Goal: Task Accomplishment & Management: Use online tool/utility

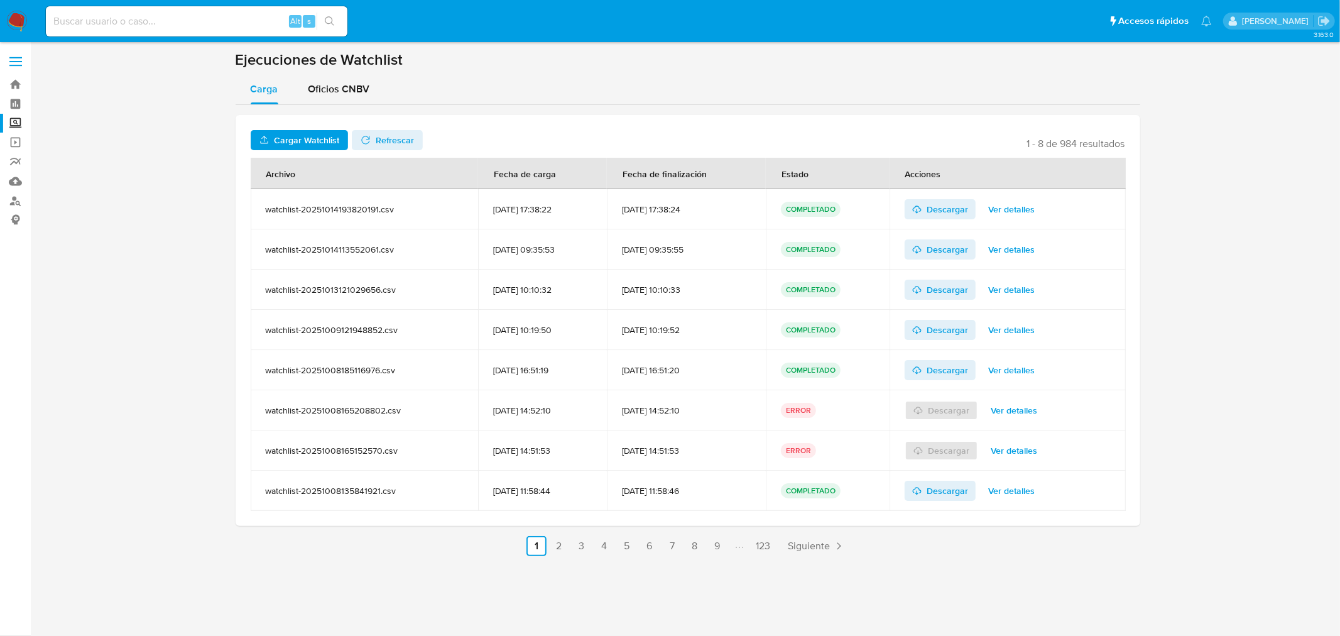
click at [305, 145] on span "Cargar Watchlist" at bounding box center [306, 140] width 65 height 20
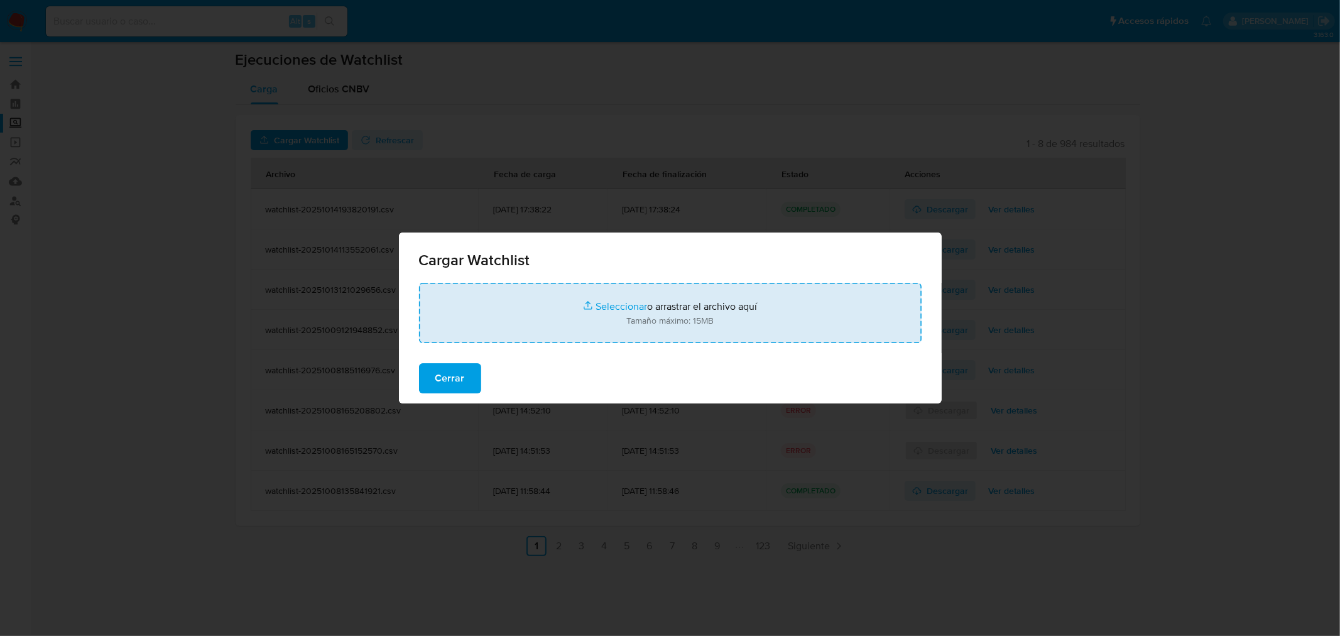
click at [606, 305] on input "file" at bounding box center [670, 313] width 503 height 60
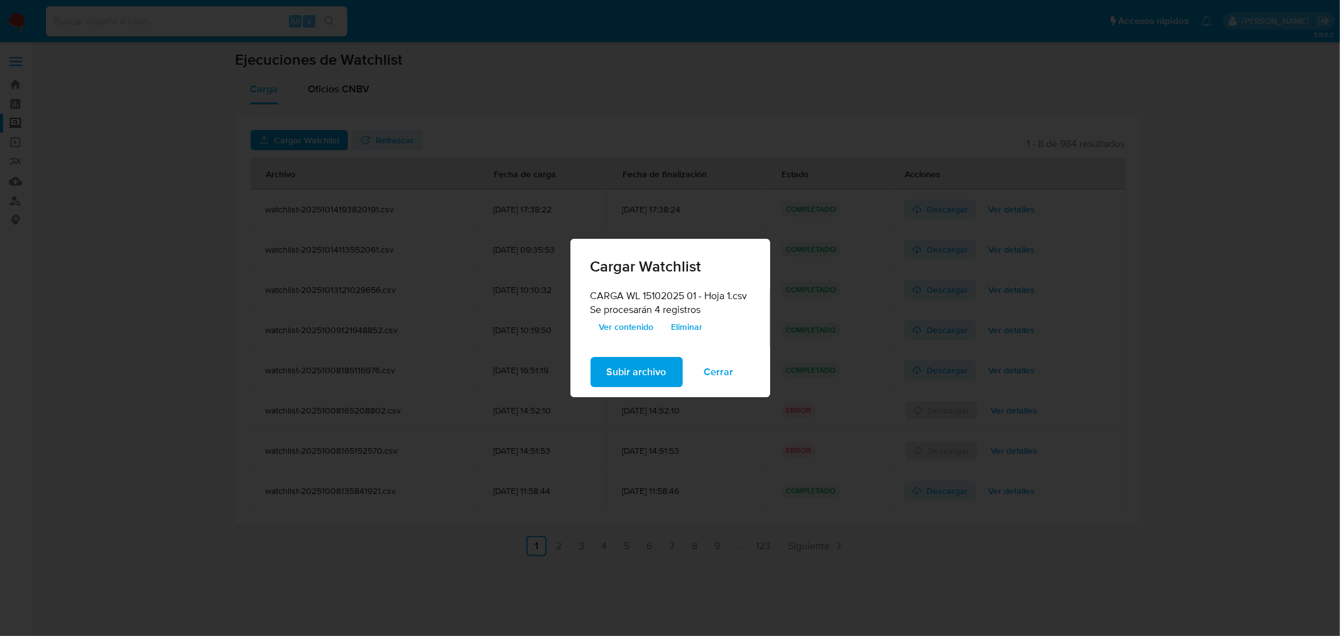
click at [622, 324] on span "Ver contenido" at bounding box center [626, 327] width 55 height 18
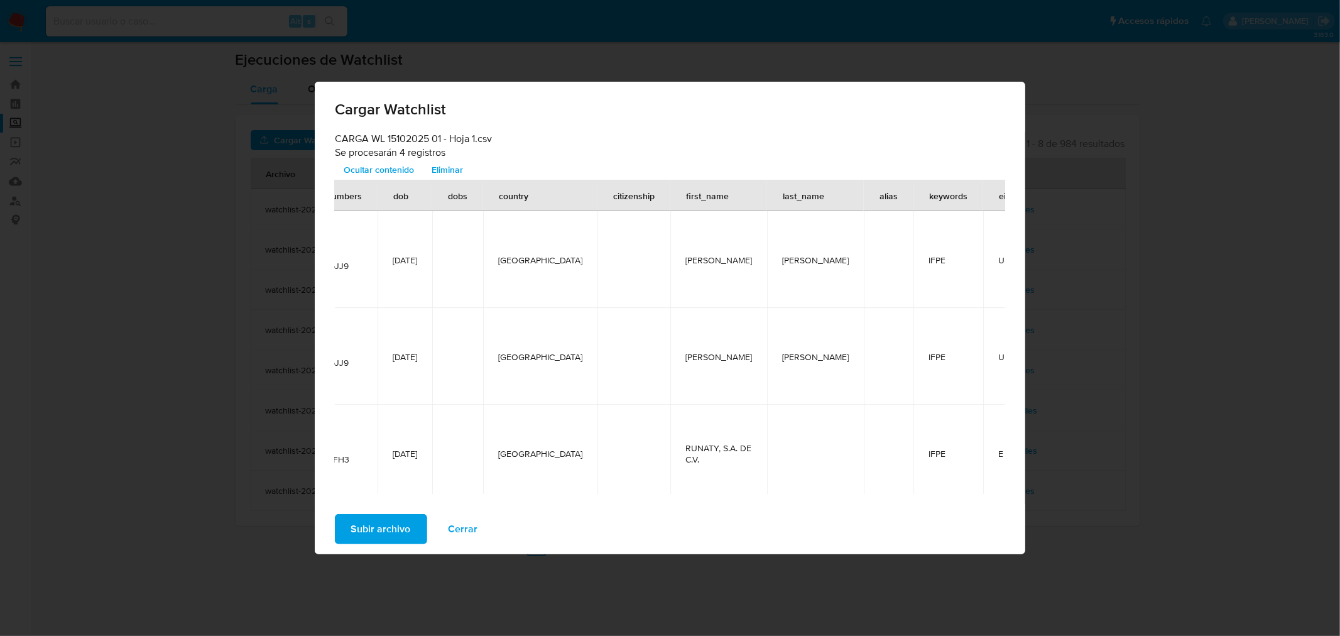
scroll to position [0, 335]
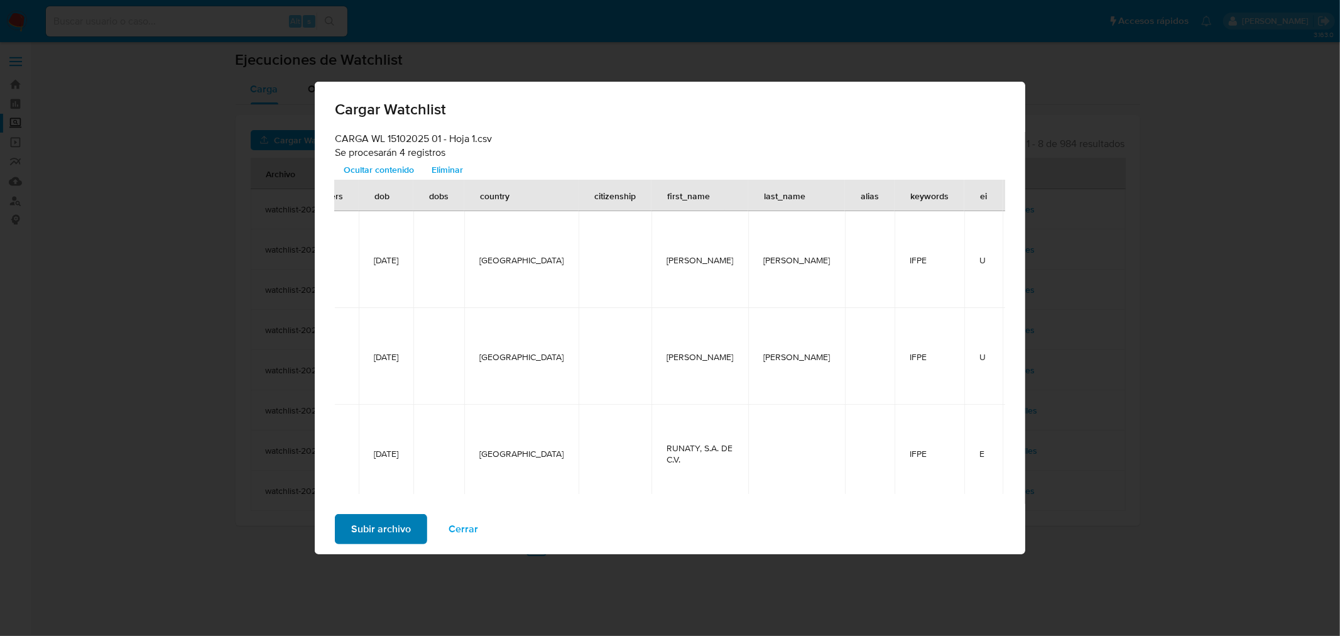
click at [391, 523] on span "Subir archivo" at bounding box center [381, 529] width 60 height 28
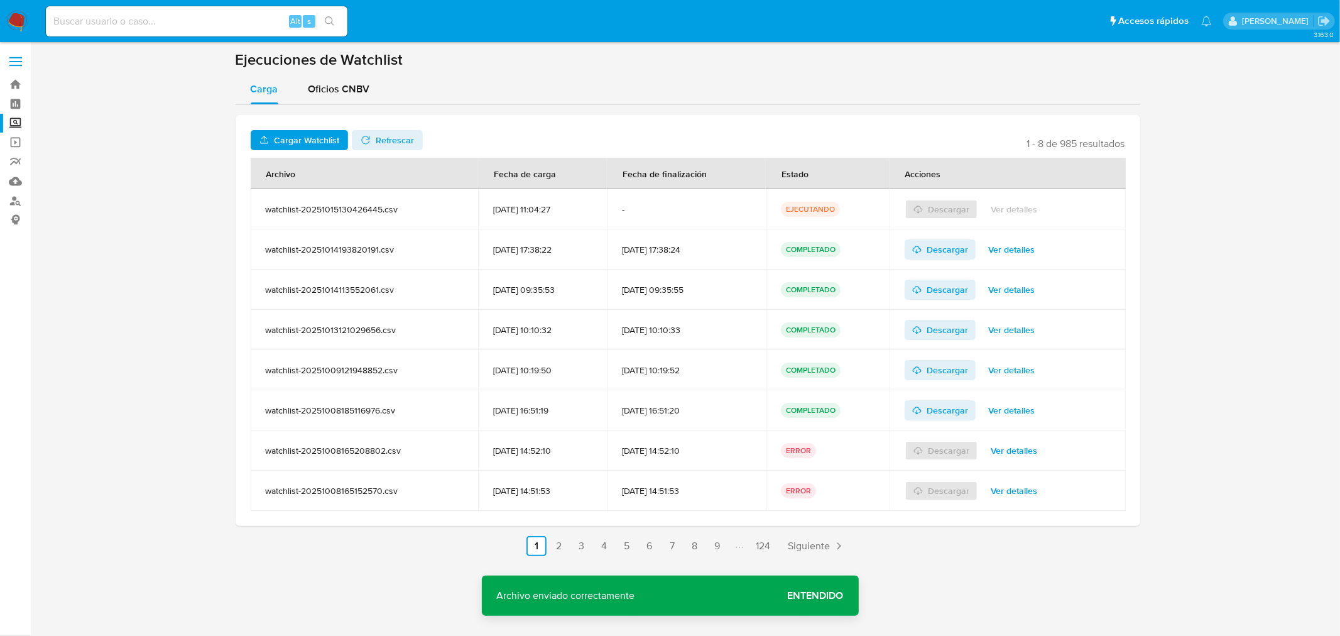
click at [386, 134] on span "Refrescar" at bounding box center [395, 140] width 38 height 20
click at [1025, 210] on span "Ver detalles" at bounding box center [1011, 209] width 46 height 18
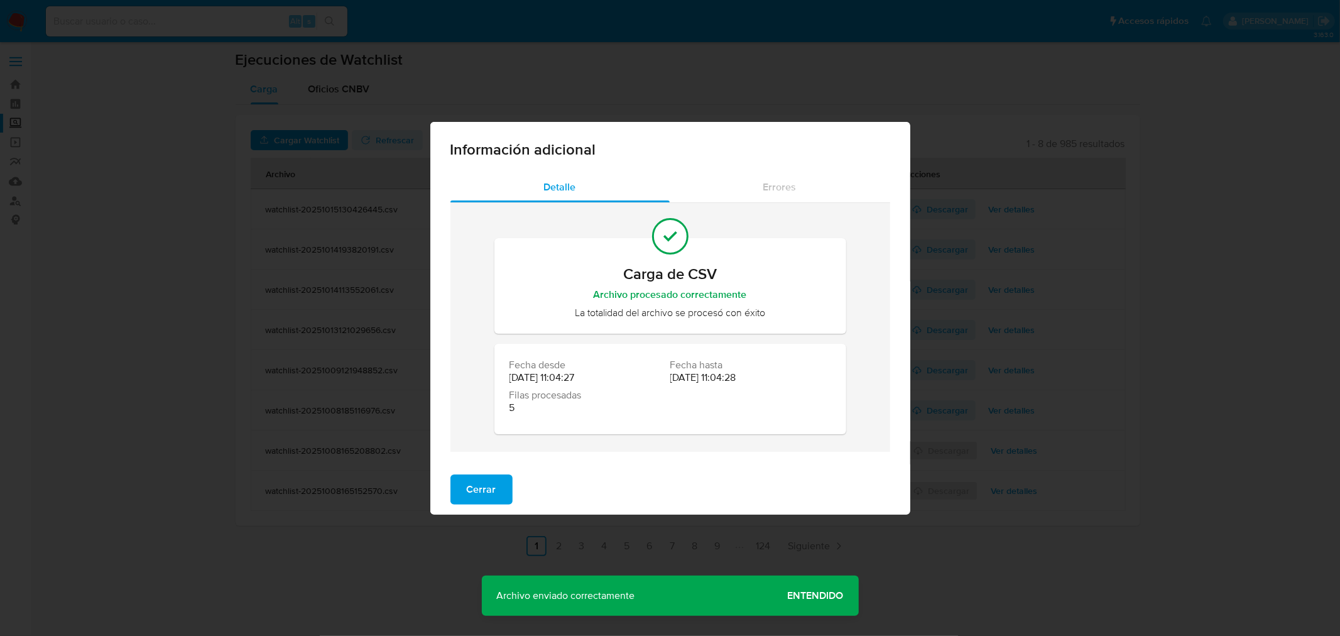
click at [249, 258] on div "Información adicional Detalle Errores Carga de CSV Archivo procesado correctame…" at bounding box center [670, 318] width 1340 height 636
click at [479, 493] on span "Cerrar" at bounding box center [482, 490] width 30 height 28
